Goal: Information Seeking & Learning: Check status

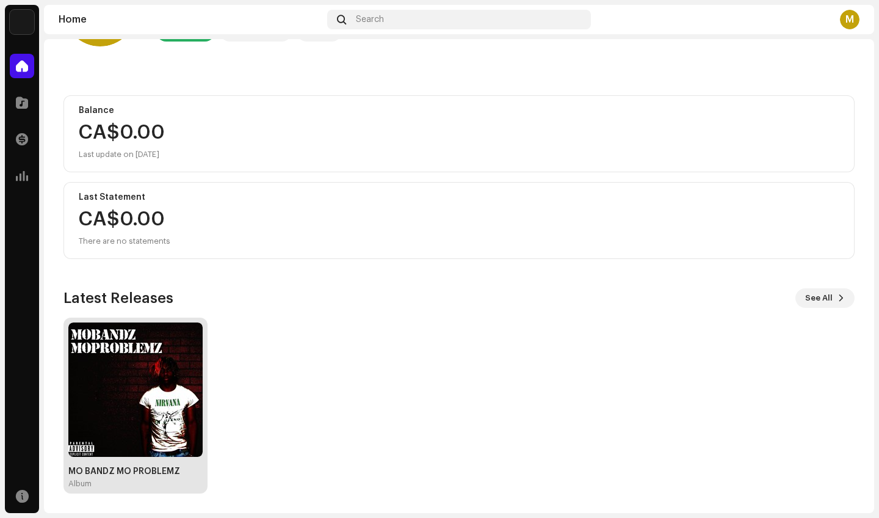
scroll to position [85, 0]
click at [141, 445] on img at bounding box center [135, 389] width 134 height 134
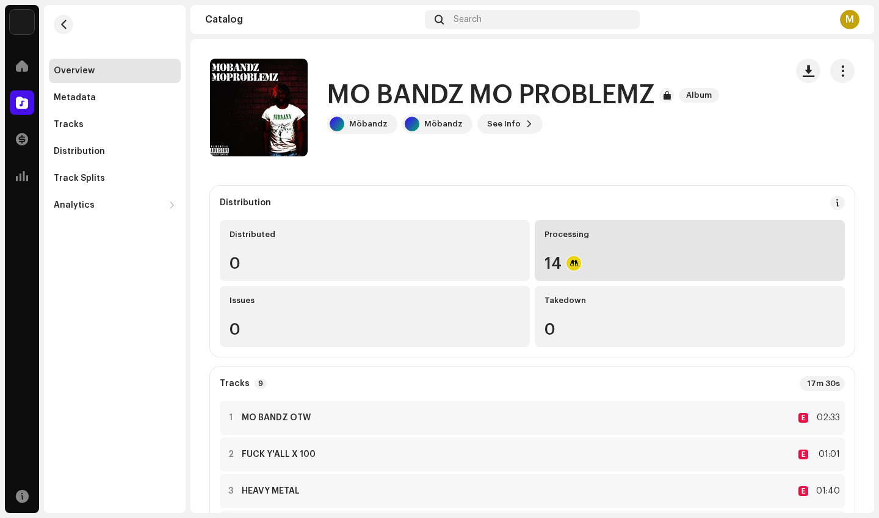
click at [545, 263] on div "14" at bounding box center [690, 263] width 291 height 16
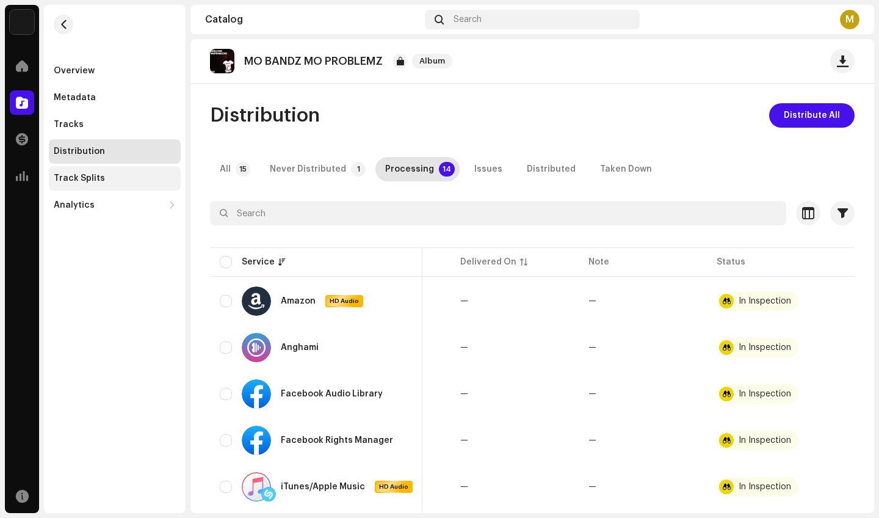
click at [110, 175] on div "Track Splits" at bounding box center [115, 178] width 122 height 10
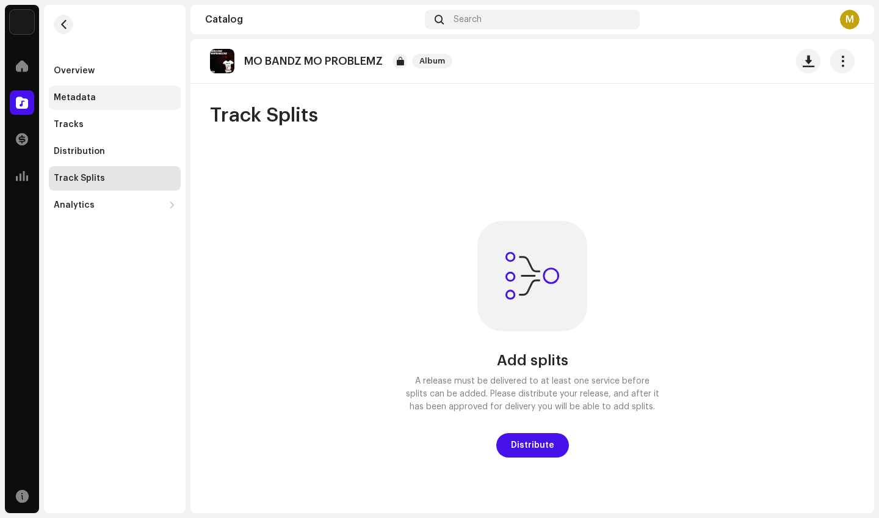
click at [121, 103] on div "Metadata" at bounding box center [115, 97] width 132 height 24
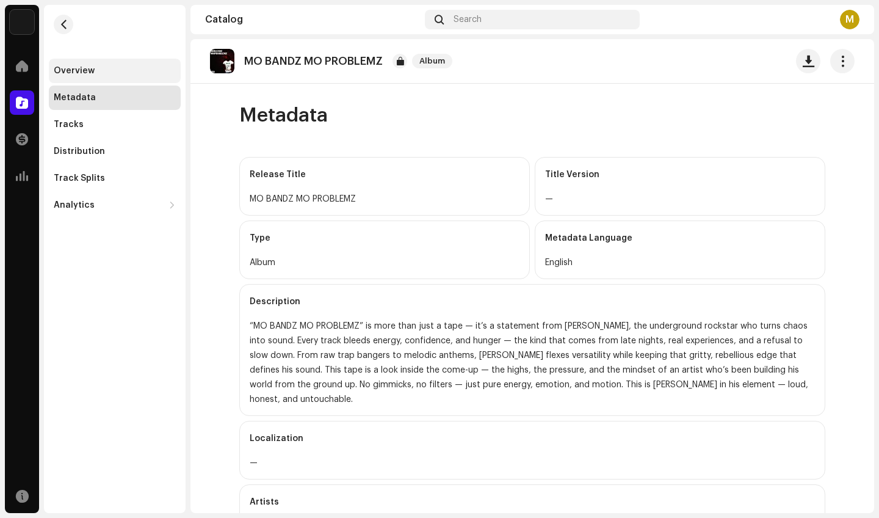
click at [123, 75] on div "Overview" at bounding box center [115, 71] width 122 height 10
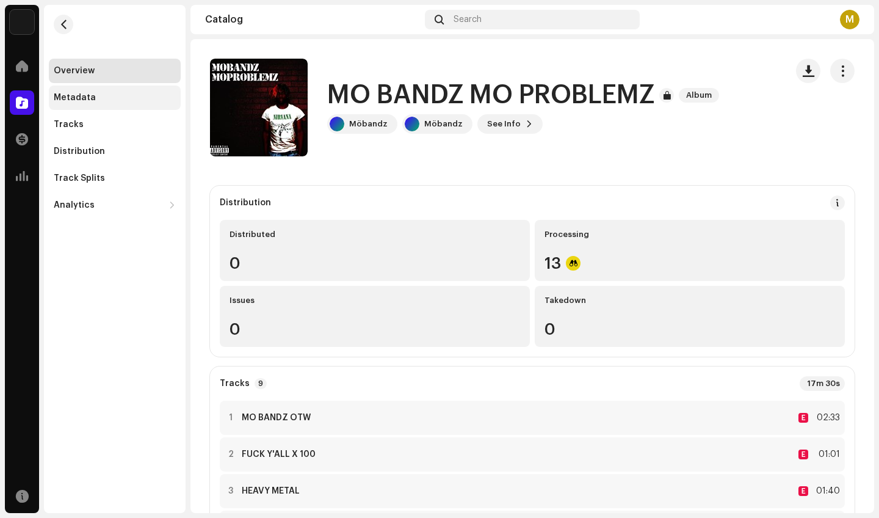
click at [123, 105] on div "Metadata" at bounding box center [115, 97] width 132 height 24
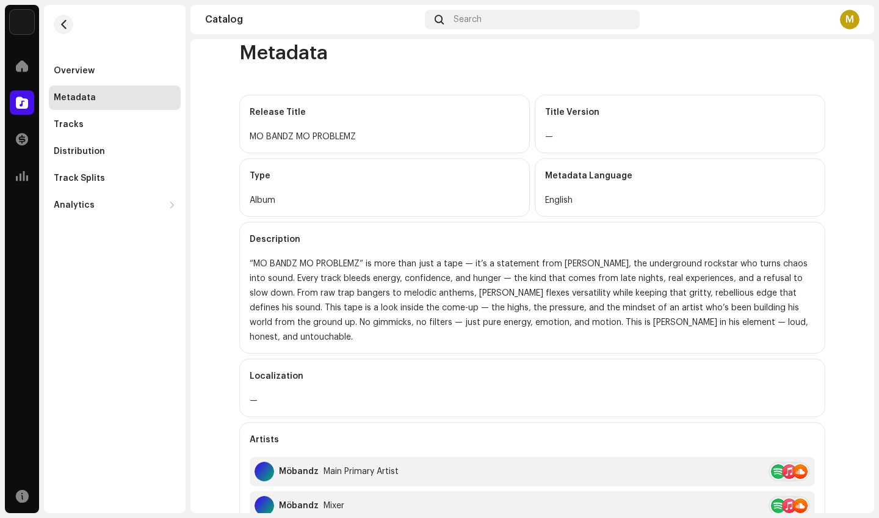
scroll to position [77, 0]
